Goal: Information Seeking & Learning: Learn about a topic

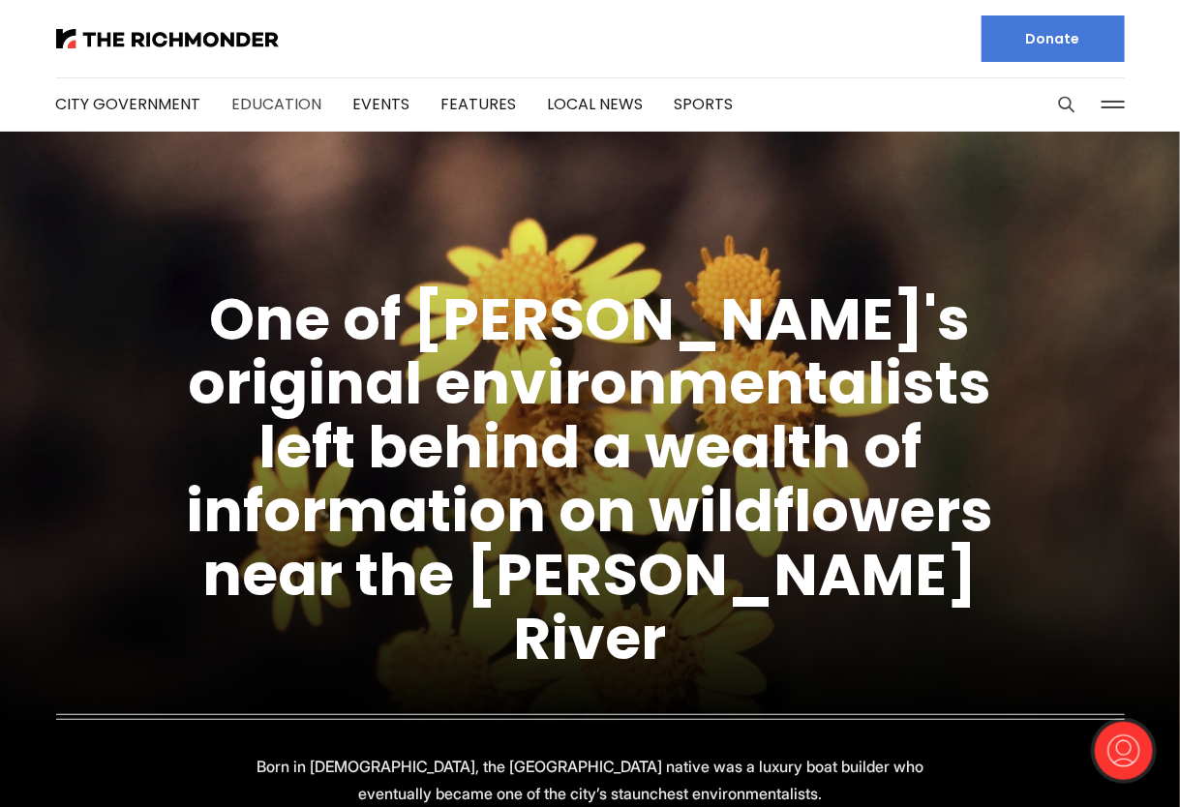
click at [281, 104] on link "Education" at bounding box center [277, 104] width 90 height 22
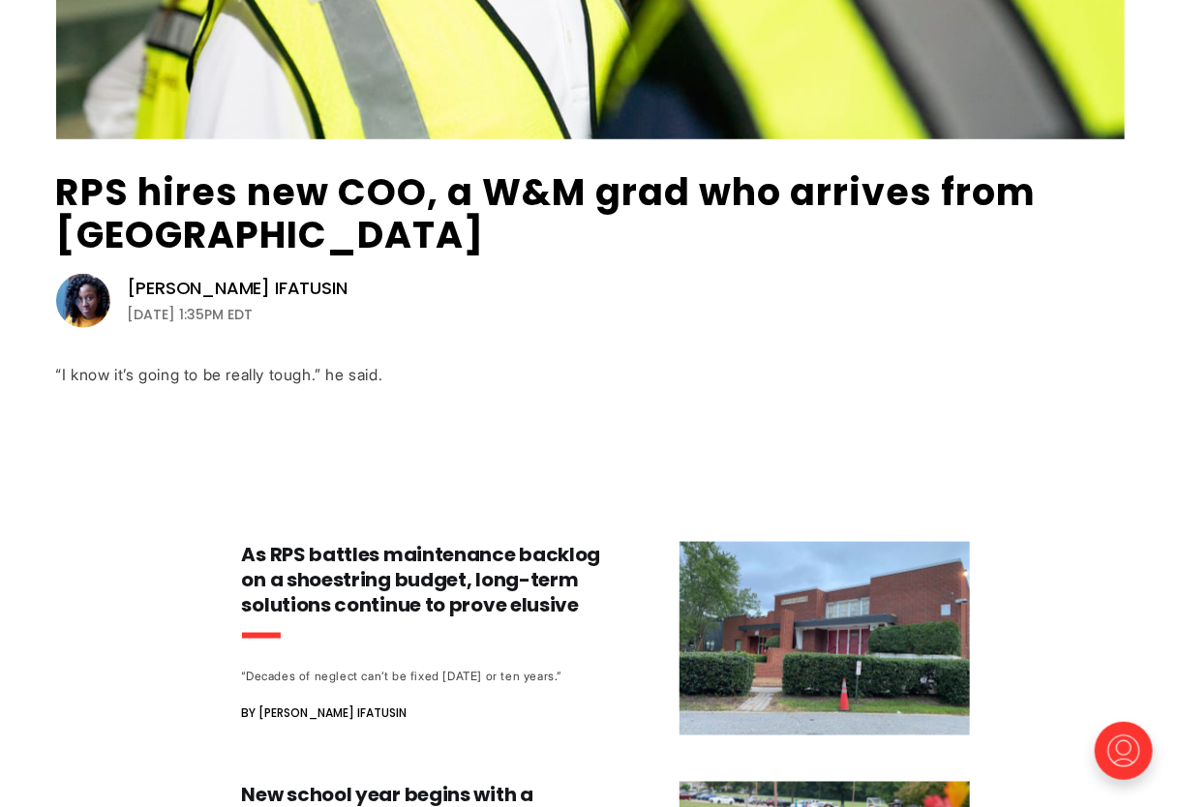
scroll to position [581, 0]
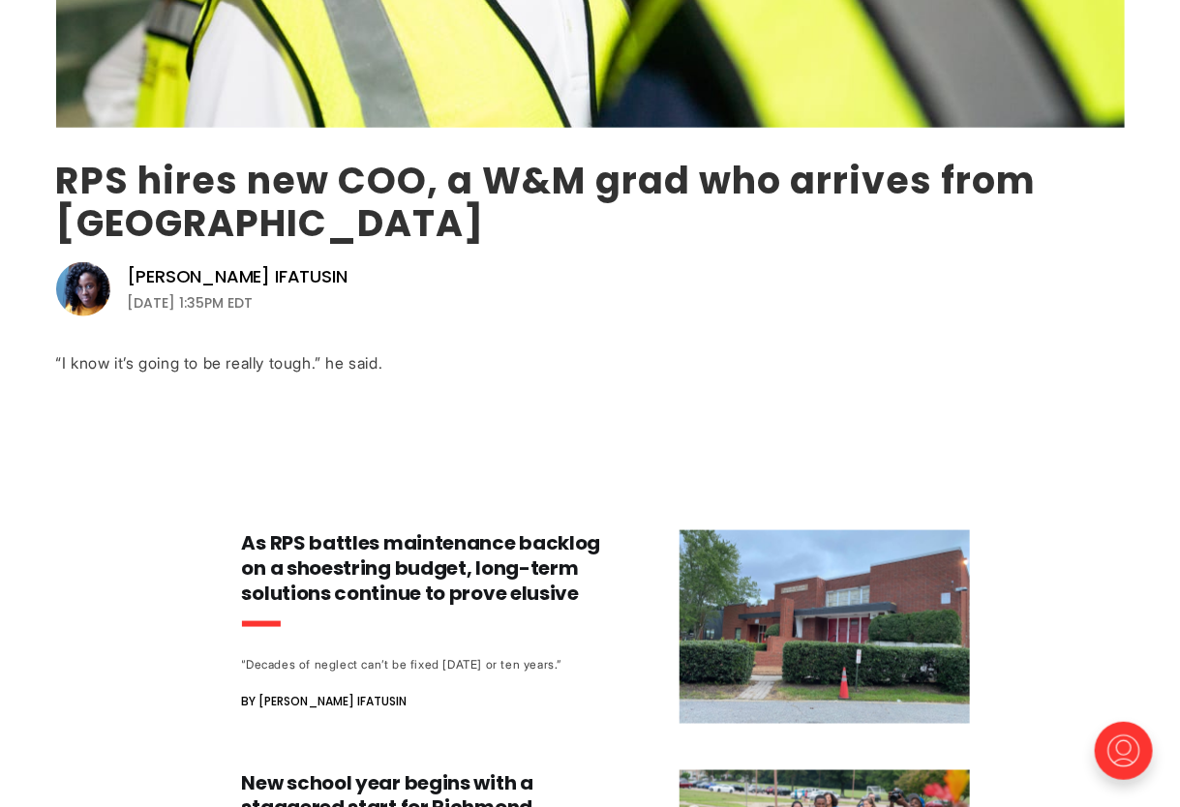
click at [275, 173] on link "RPS hires new COO, a W&M grad who arrives from [GEOGRAPHIC_DATA]" at bounding box center [546, 202] width 981 height 94
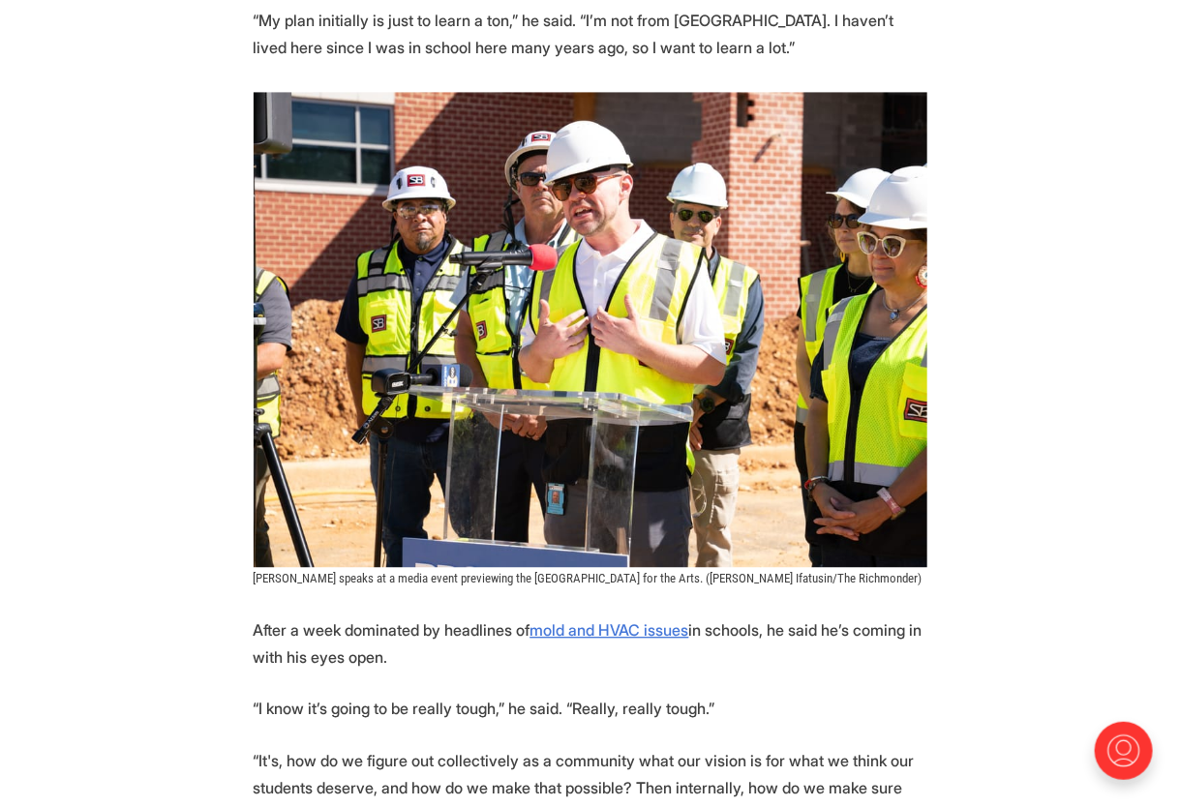
scroll to position [1646, 0]
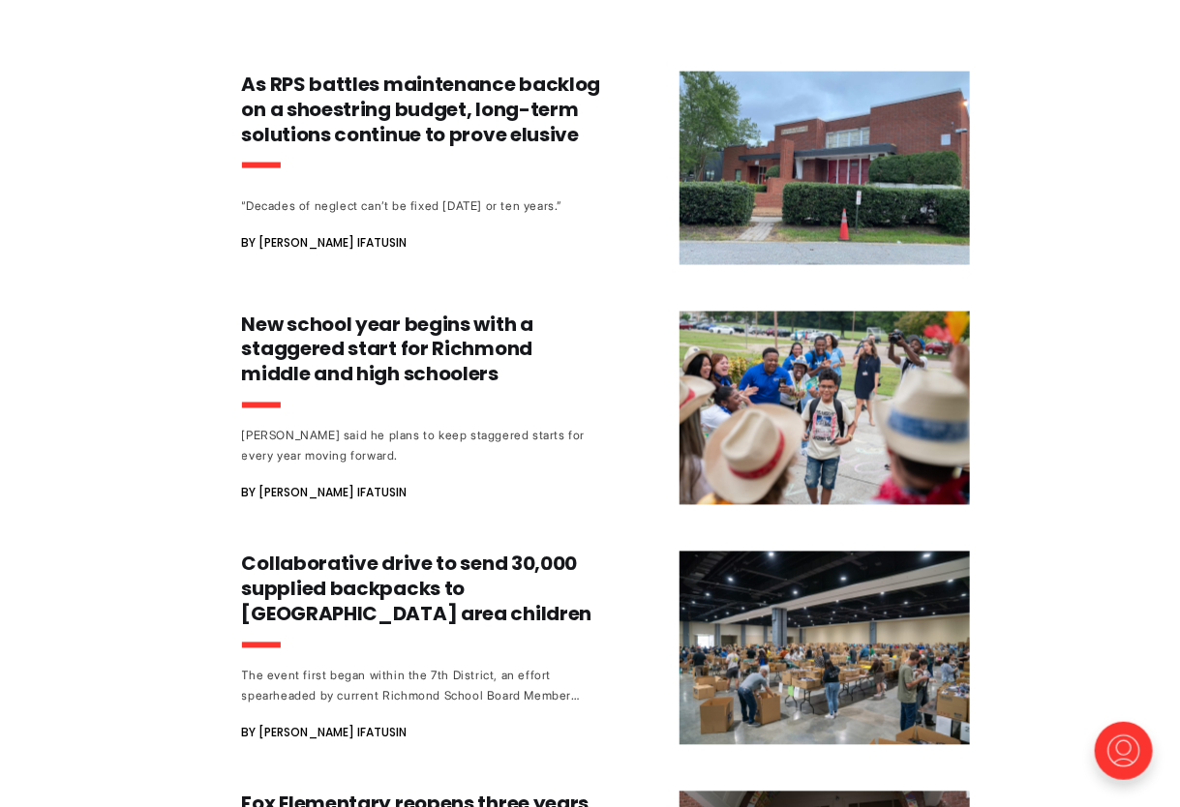
scroll to position [1065, 0]
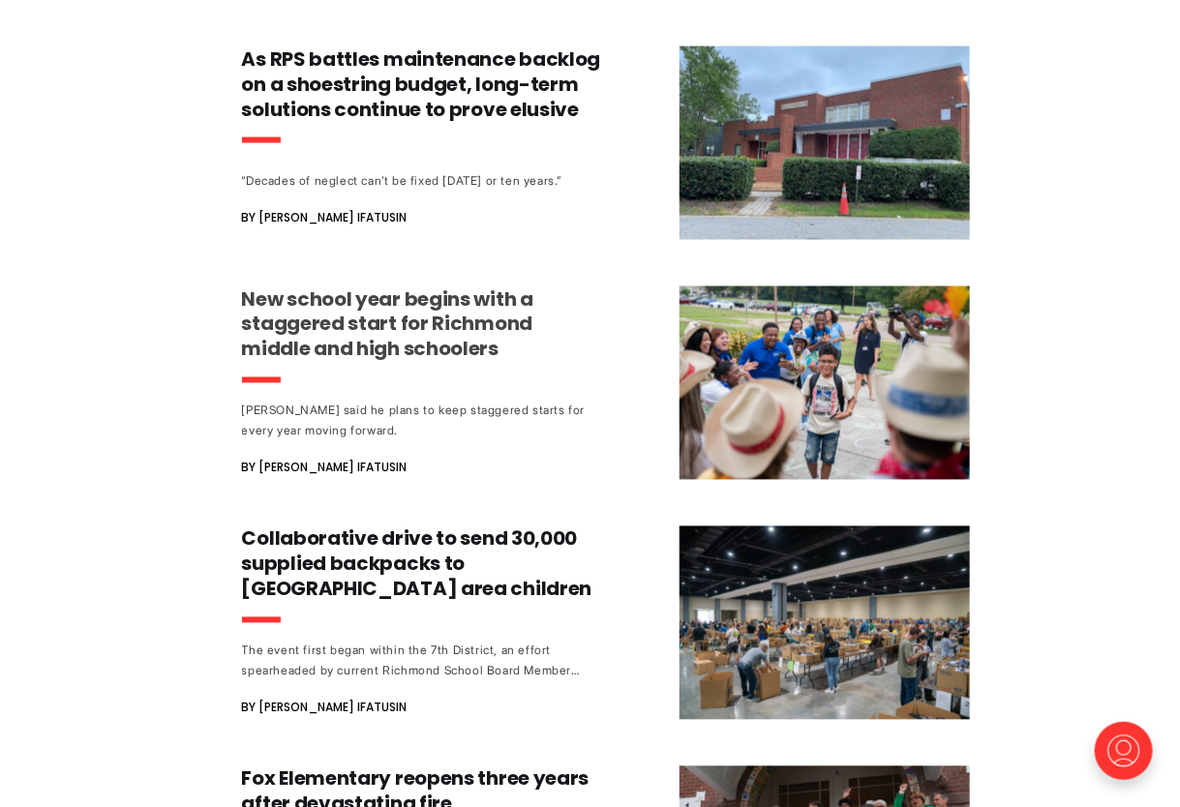
click at [338, 329] on h3 "New school year begins with a staggered start for Richmond middle and high scho…" at bounding box center [422, 325] width 360 height 76
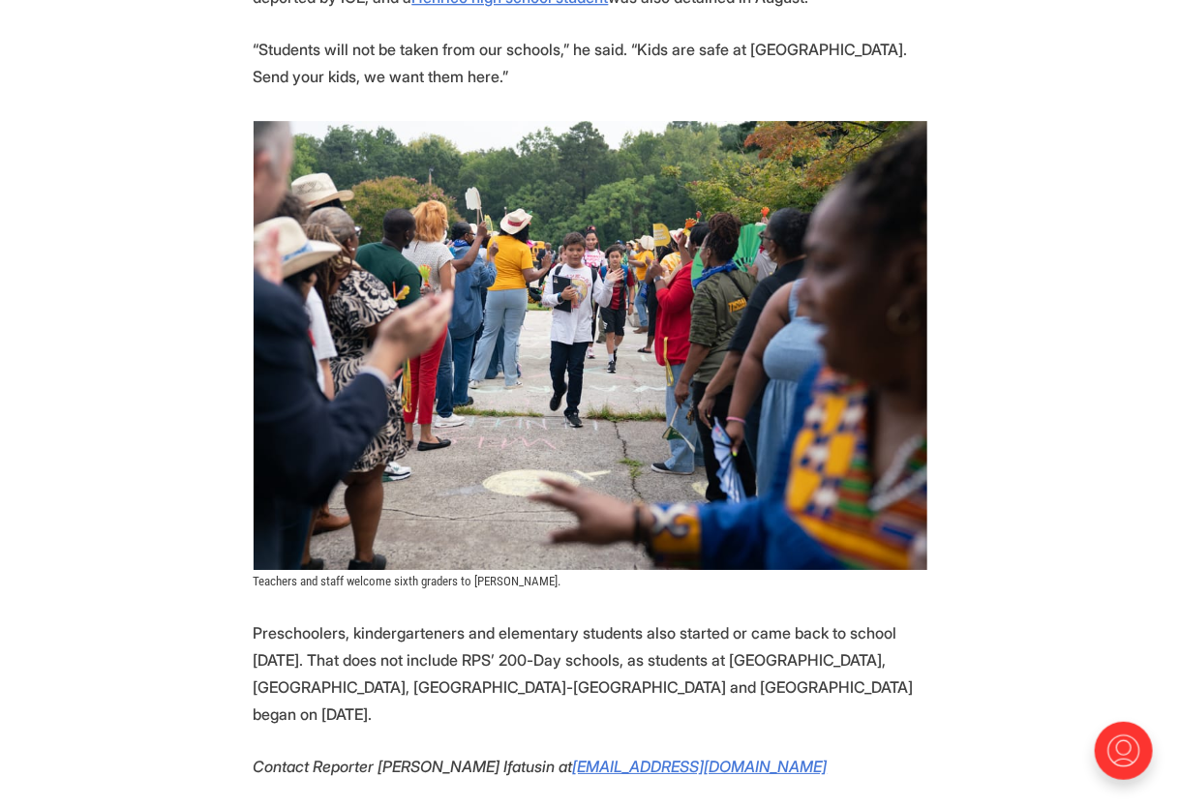
scroll to position [2226, 0]
